Goal: Transaction & Acquisition: Subscribe to service/newsletter

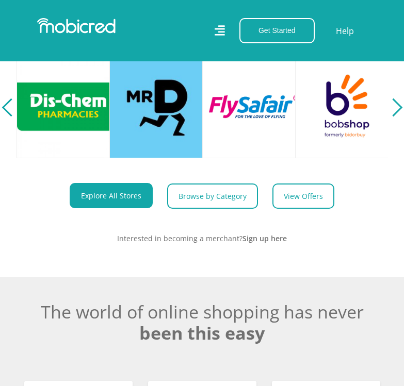
scroll to position [516, 0]
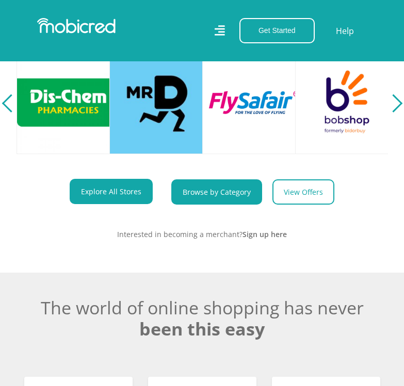
click at [211, 203] on link "Browse by Category" at bounding box center [216, 192] width 91 height 25
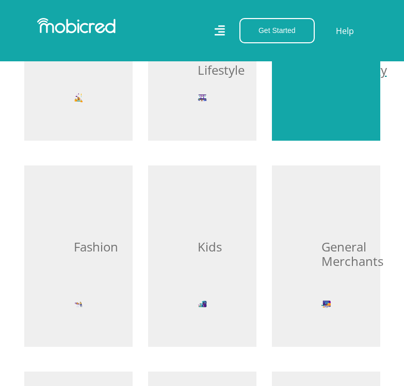
scroll to position [378, 0]
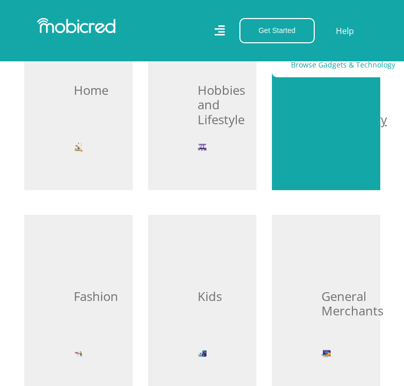
click at [341, 128] on div "Browse Gadgets & Technology" at bounding box center [326, 100] width 108 height 182
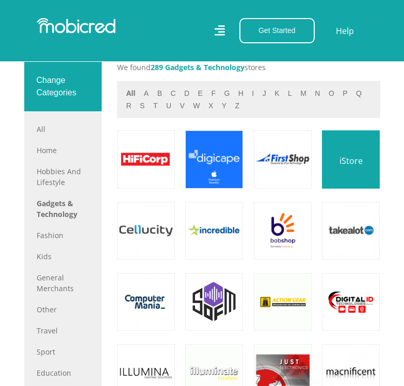
scroll to position [481, 0]
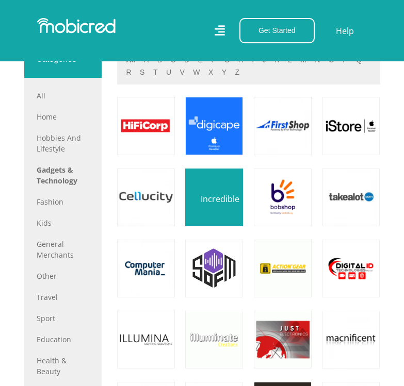
click at [224, 196] on link at bounding box center [214, 198] width 68 height 68
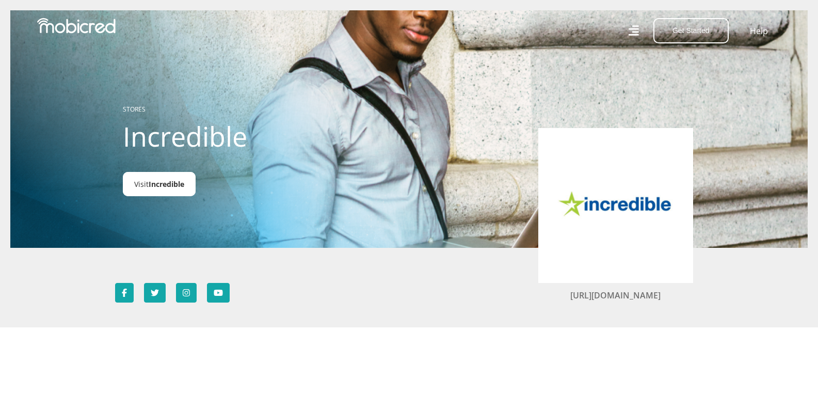
click at [171, 186] on span "Incredible" at bounding box center [167, 184] width 36 height 10
click at [403, 31] on button "Get Started" at bounding box center [690, 30] width 75 height 25
click at [403, 50] on link "Open an Account" at bounding box center [697, 55] width 86 height 13
